Goal: Navigation & Orientation: Find specific page/section

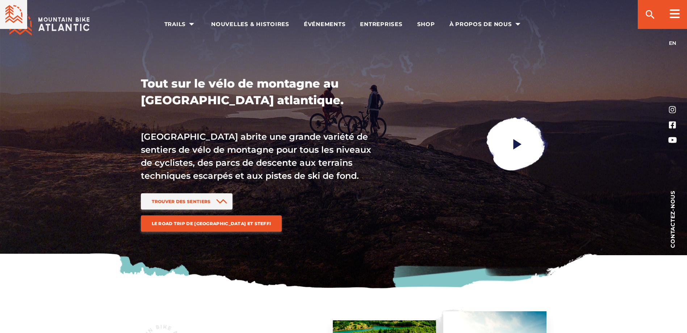
scroll to position [905, 0]
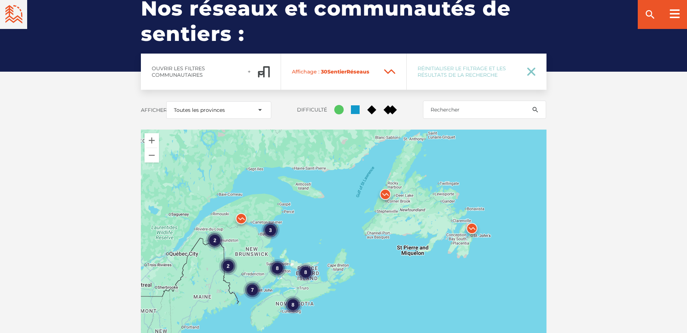
click at [340, 105] on ellipse at bounding box center [338, 109] width 9 height 9
click at [334, 105] on input "Cercle vert" at bounding box center [334, 105] width 0 height 0
click at [356, 105] on rect at bounding box center [355, 109] width 9 height 9
click at [351, 105] on input "[GEOGRAPHIC_DATA]" at bounding box center [351, 105] width 0 height 0
click at [372, 105] on icon at bounding box center [371, 109] width 9 height 9
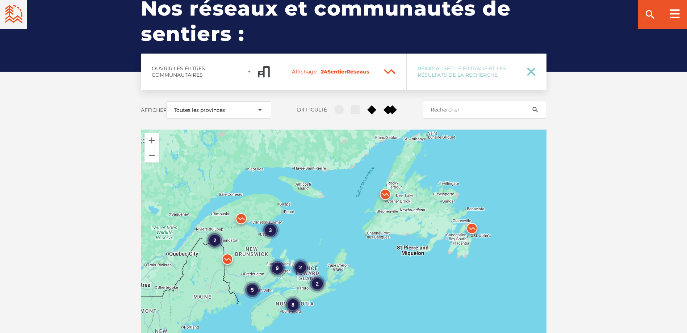
click at [367, 105] on input "Diamant Noir" at bounding box center [367, 105] width 0 height 0
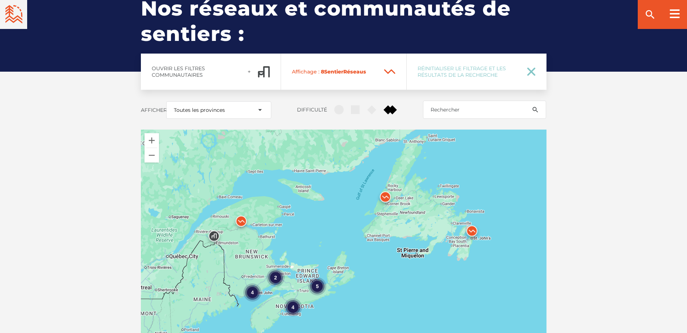
click at [389, 105] on rect at bounding box center [388, 109] width 9 height 9
click at [384, 105] on input "Double Diamant Noir" at bounding box center [384, 105] width 0 height 0
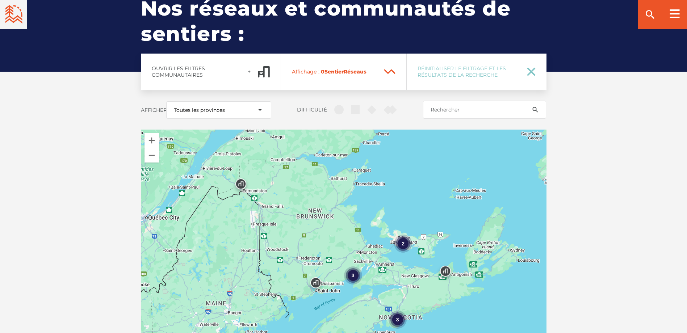
click at [371, 105] on icon at bounding box center [371, 109] width 9 height 9
click at [367, 105] on input "Diamant Noir" at bounding box center [367, 105] width 0 height 0
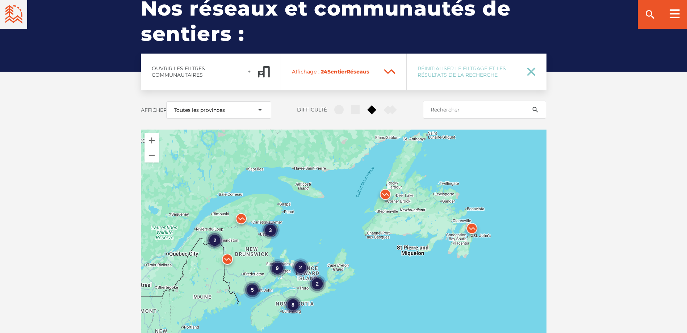
click at [357, 105] on rect at bounding box center [355, 109] width 9 height 9
click at [351, 105] on input "[GEOGRAPHIC_DATA]" at bounding box center [351, 105] width 0 height 0
click at [340, 105] on ellipse at bounding box center [338, 109] width 9 height 9
click at [334, 105] on input "Cercle vert" at bounding box center [334, 105] width 0 height 0
click at [356, 105] on rect at bounding box center [355, 109] width 9 height 9
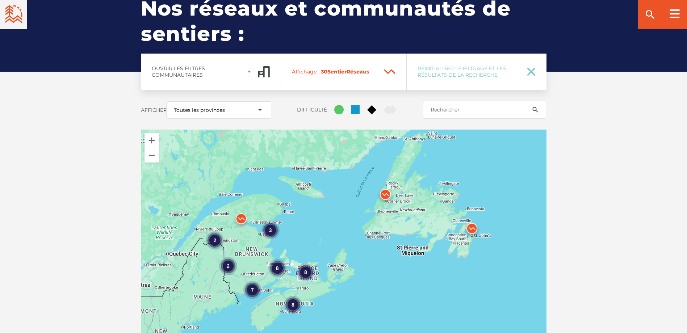
click at [351, 105] on input "[GEOGRAPHIC_DATA]" at bounding box center [351, 105] width 0 height 0
click at [358, 104] on div "Ouvrir les filtres communautaires Affichage : 29 Sentier Réseau s Réinitialiser…" at bounding box center [343, 245] width 507 height 383
click at [339, 105] on ellipse at bounding box center [338, 109] width 9 height 9
click at [334, 105] on input "Cercle vert" at bounding box center [334, 105] width 0 height 0
click at [340, 105] on ellipse at bounding box center [338, 109] width 9 height 9
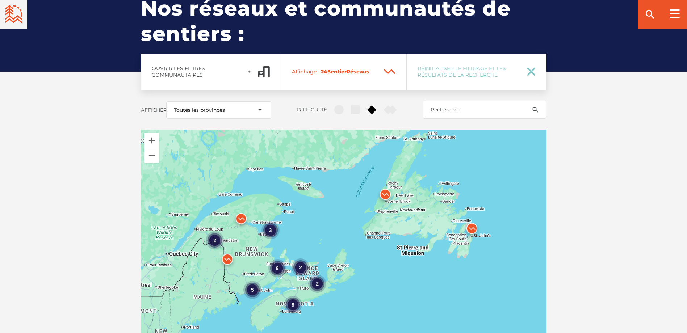
click at [334, 105] on input "Cercle vert" at bounding box center [334, 105] width 0 height 0
click at [359, 105] on rect at bounding box center [355, 109] width 9 height 9
click at [351, 105] on input "[GEOGRAPHIC_DATA]" at bounding box center [351, 105] width 0 height 0
